Goal: Find specific page/section: Find specific page/section

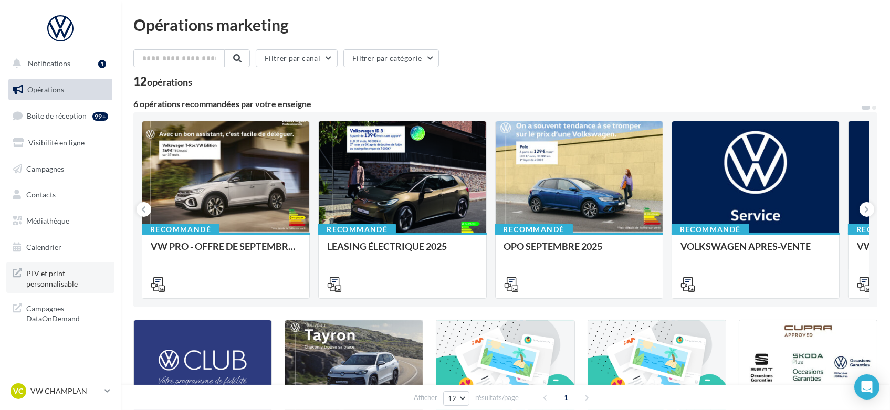
click at [44, 284] on span "PLV et print personnalisable" at bounding box center [67, 277] width 82 height 23
click at [107, 390] on icon at bounding box center [108, 391] width 6 height 9
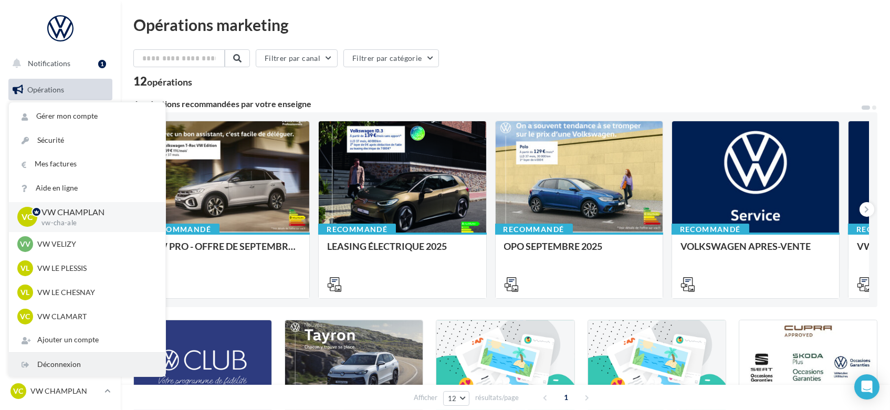
click at [83, 364] on div "Déconnexion" at bounding box center [87, 365] width 156 height 24
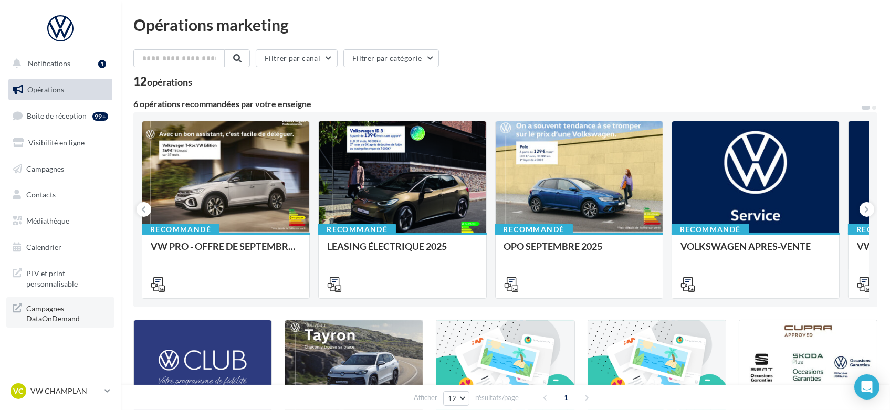
click at [57, 311] on span "Campagnes DataOnDemand" at bounding box center [67, 312] width 82 height 23
click at [53, 279] on span "PLV et print personnalisable" at bounding box center [67, 277] width 82 height 23
click at [104, 389] on link "VC VW CHAMPLAN vw-cha-ale" at bounding box center [60, 391] width 104 height 20
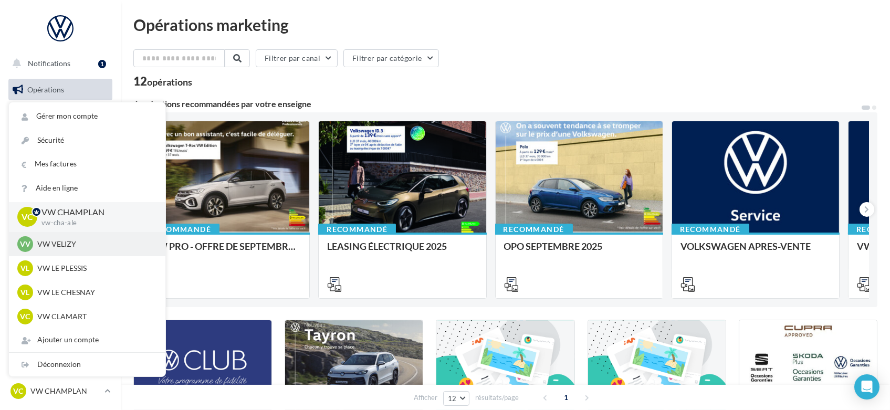
click at [72, 243] on p "VW VELIZY" at bounding box center [95, 244] width 116 height 11
